Goal: Information Seeking & Learning: Learn about a topic

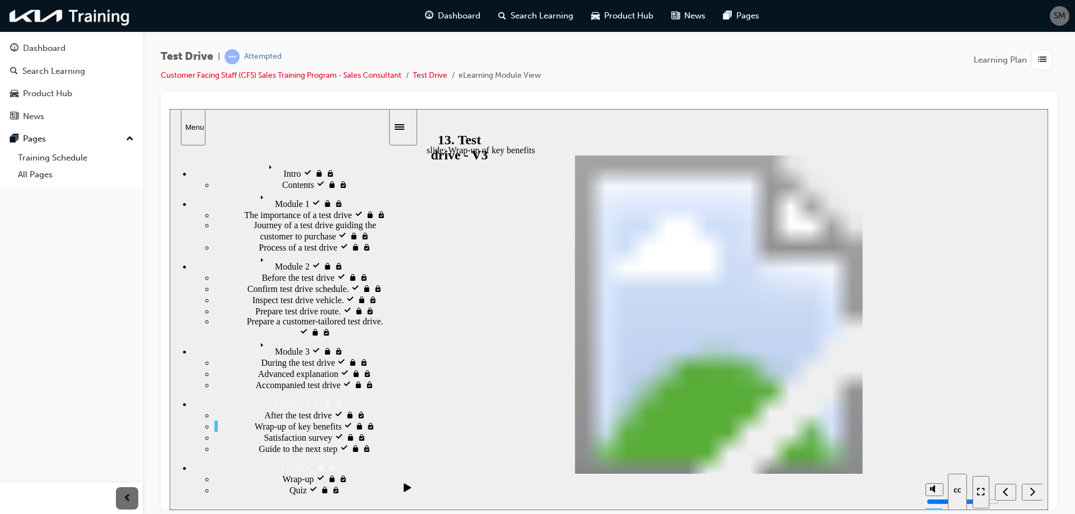
click at [0, 160] on div "Dashboard Search Learning Product Hub News Pages Pages Training Schedule All Pa…" at bounding box center [71, 109] width 143 height 157
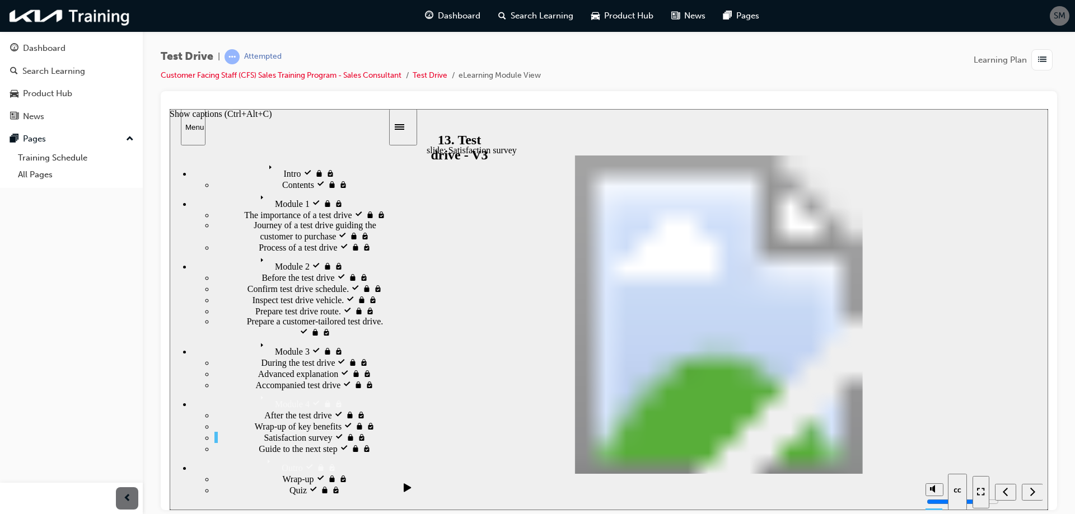
drag, startPoint x: 558, startPoint y: 434, endPoint x: 550, endPoint y: 400, distance: 34.5
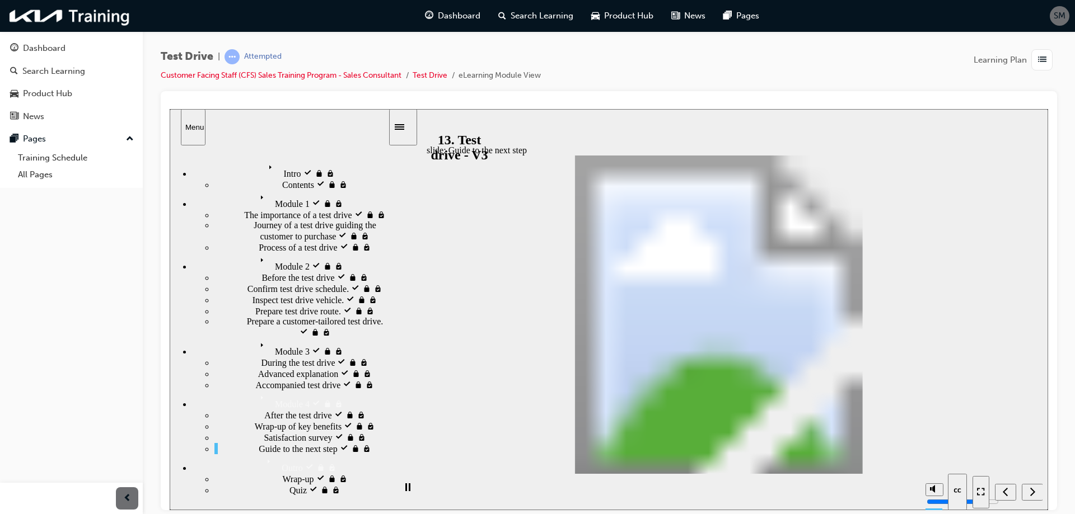
drag, startPoint x: 551, startPoint y: 425, endPoint x: 579, endPoint y: 398, distance: 39.2
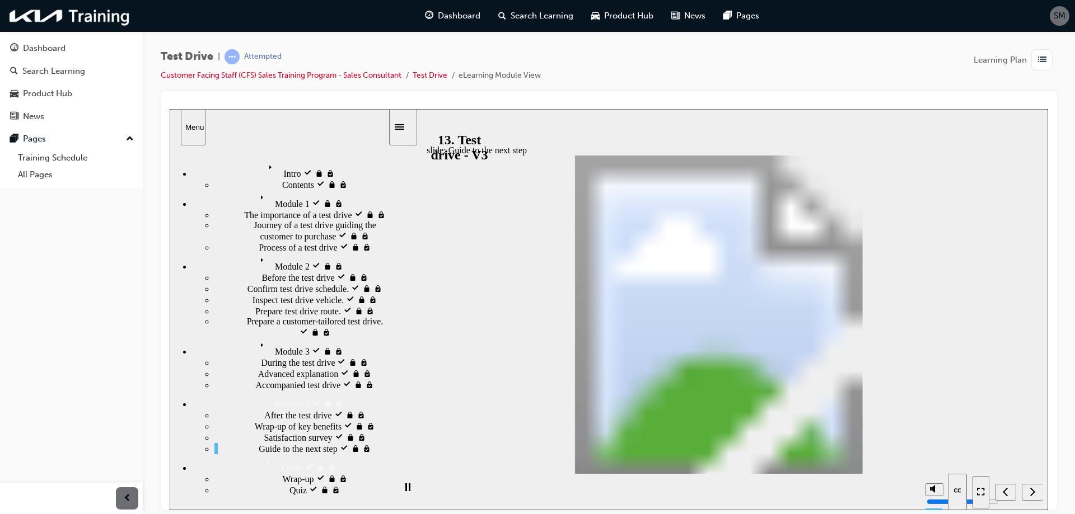
drag, startPoint x: 925, startPoint y: 186, endPoint x: 953, endPoint y: 185, distance: 27.4
drag, startPoint x: 882, startPoint y: 191, endPoint x: 795, endPoint y: 191, distance: 86.8
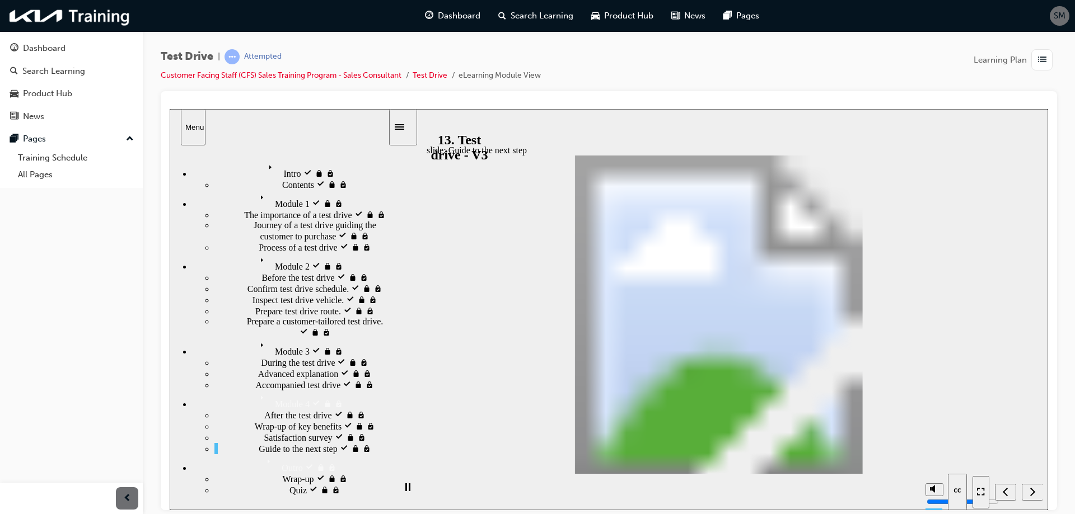
drag, startPoint x: 531, startPoint y: 287, endPoint x: 536, endPoint y: 255, distance: 32.2
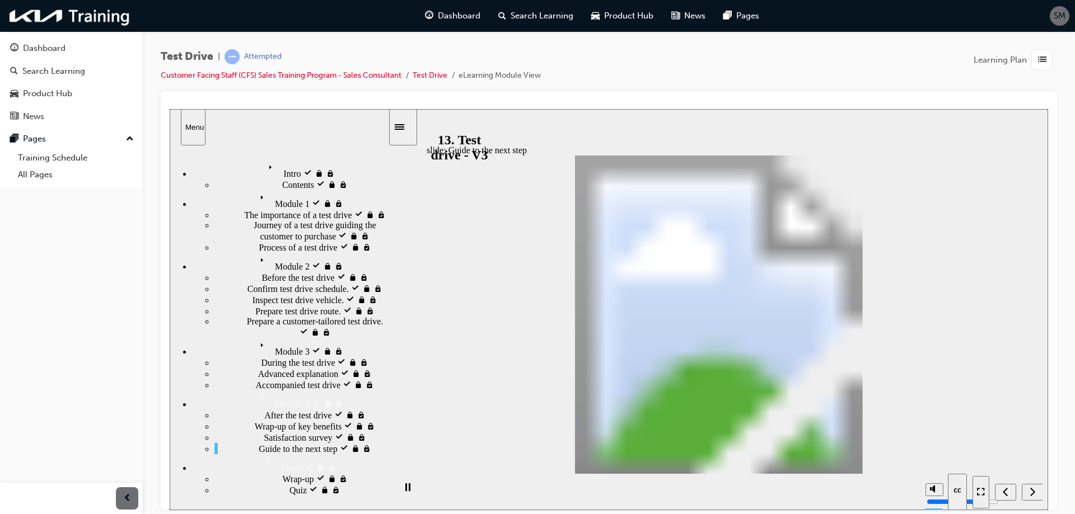
drag, startPoint x: 554, startPoint y: 243, endPoint x: 536, endPoint y: 353, distance: 111.6
drag, startPoint x: 570, startPoint y: 380, endPoint x: 666, endPoint y: 398, distance: 97.4
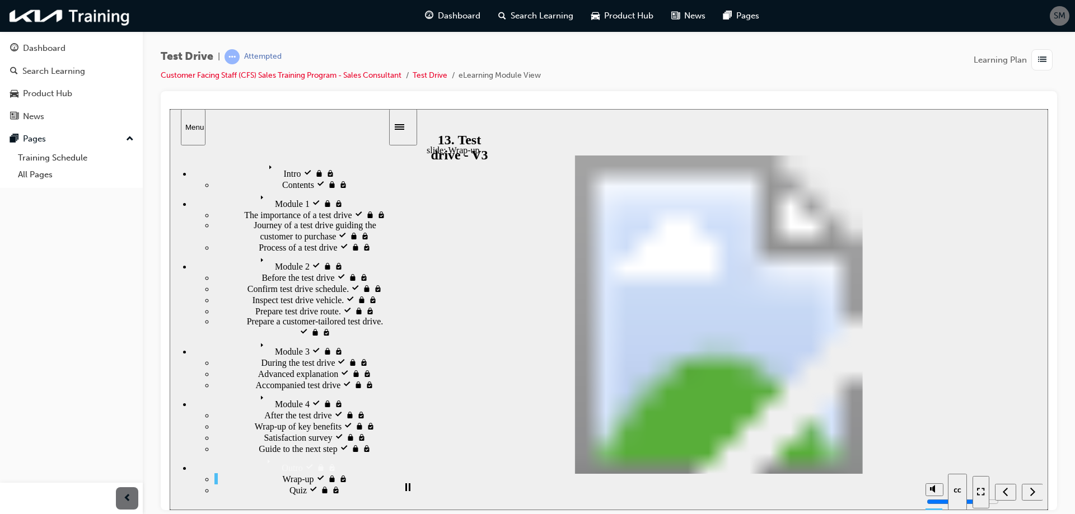
drag, startPoint x: 1001, startPoint y: 463, endPoint x: 748, endPoint y: 377, distance: 267.1
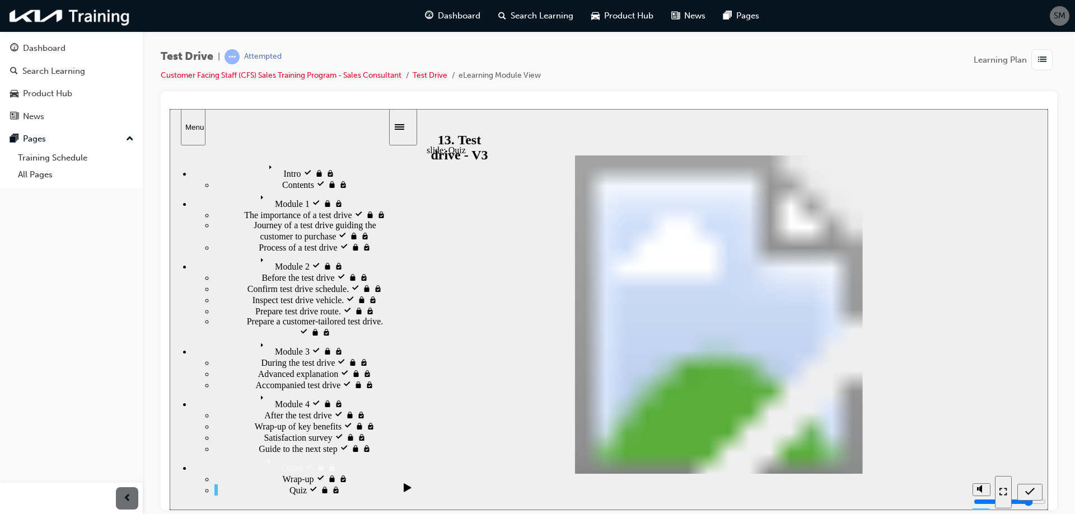
radio input "false"
radio input "true"
drag, startPoint x: 920, startPoint y: 316, endPoint x: 856, endPoint y: 344, distance: 69.9
drag, startPoint x: 863, startPoint y: 343, endPoint x: 570, endPoint y: 295, distance: 296.1
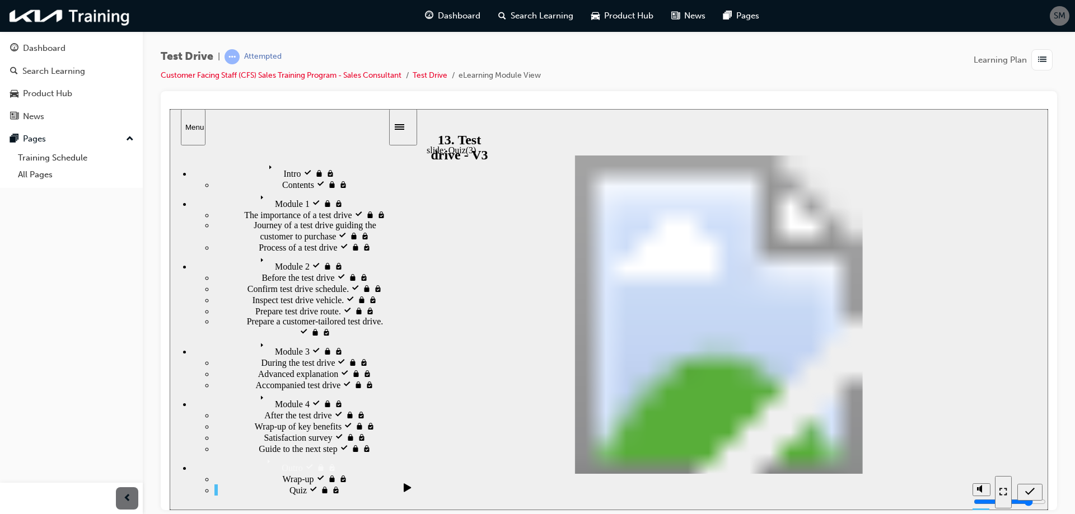
radio input "true"
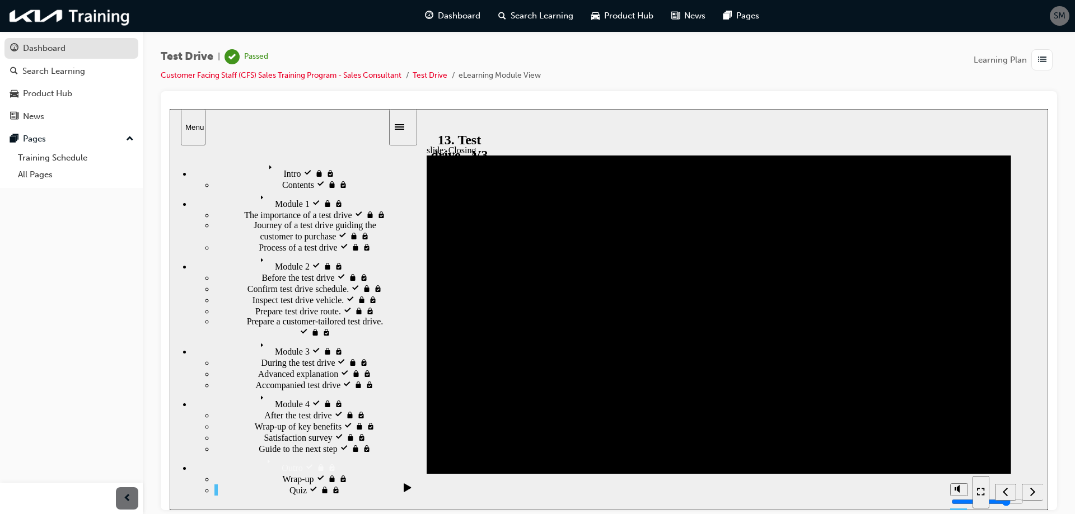
click at [21, 44] on div "Dashboard" at bounding box center [71, 48] width 123 height 14
